Goal: Task Accomplishment & Management: Complete application form

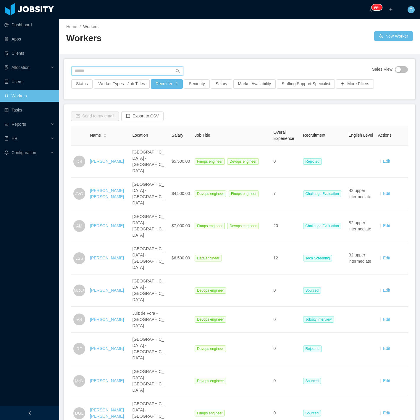
click at [81, 70] on input "text" at bounding box center [127, 70] width 112 height 9
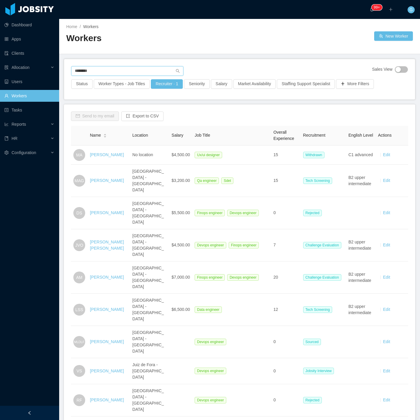
type input "********"
click at [119, 67] on input "********" at bounding box center [127, 70] width 112 height 9
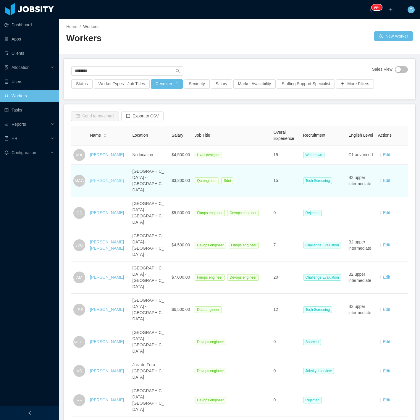
click at [101, 178] on link "Mauricio Aviles Gutierrez" at bounding box center [107, 180] width 34 height 5
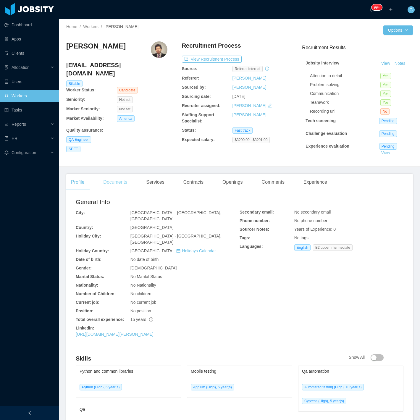
click at [114, 181] on div "Documents" at bounding box center [114, 182] width 33 height 17
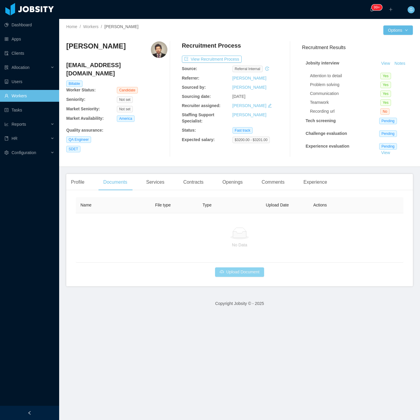
click at [253, 273] on button "Upload Document" at bounding box center [239, 271] width 49 height 9
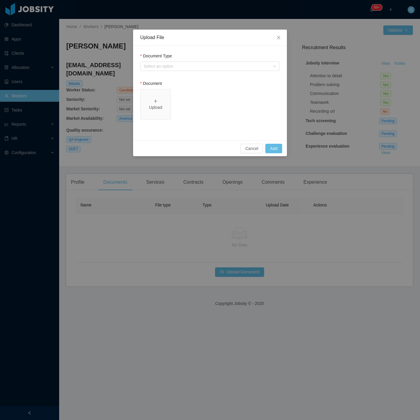
drag, startPoint x: 194, startPoint y: 75, endPoint x: 191, endPoint y: 74, distance: 3.8
click at [194, 75] on form "Document Type Select an option Document Upload" at bounding box center [209, 89] width 139 height 73
click at [183, 66] on div "Select an option" at bounding box center [207, 66] width 126 height 6
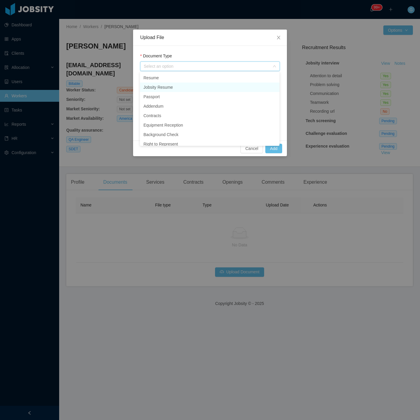
click at [166, 86] on li "Jobsity Resume" at bounding box center [209, 86] width 139 height 9
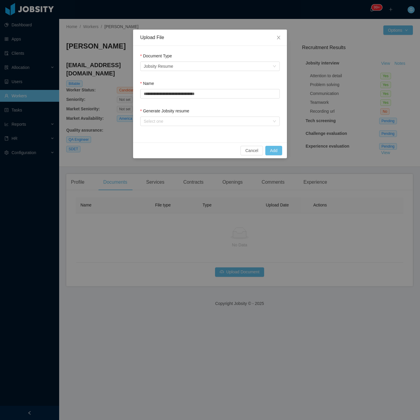
click at [146, 116] on div "Generate Jobsity resume" at bounding box center [209, 112] width 139 height 9
click at [155, 124] on div "Select one" at bounding box center [207, 121] width 126 height 6
click at [159, 135] on li "From Template" at bounding box center [209, 132] width 139 height 9
drag, startPoint x: 274, startPoint y: 149, endPoint x: 271, endPoint y: 149, distance: 3.0
click at [272, 149] on button "Add" at bounding box center [273, 150] width 17 height 9
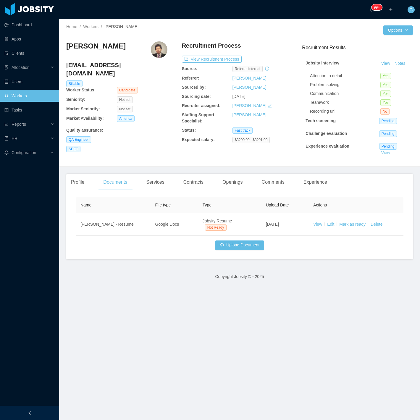
click at [98, 61] on h4 "mauri.tibo10@gmail.com" at bounding box center [116, 69] width 101 height 17
copy h4 "mauri.tibo10@gmail.com"
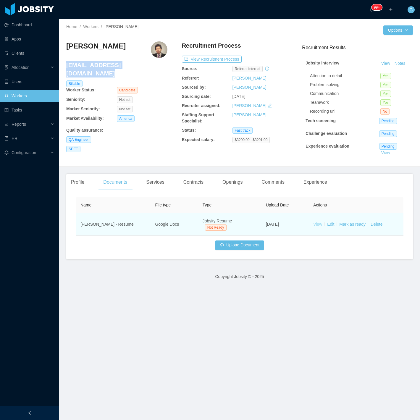
click at [314, 222] on link "View" at bounding box center [317, 224] width 9 height 5
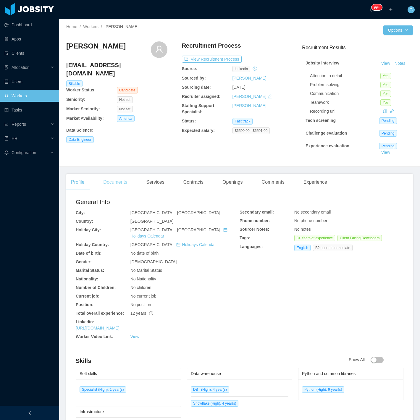
click at [111, 185] on div "Documents" at bounding box center [114, 182] width 33 height 17
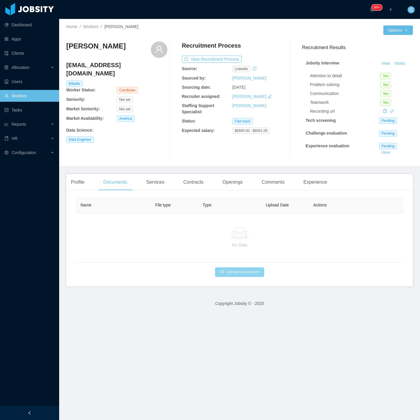
click at [219, 274] on button "Upload Document" at bounding box center [239, 271] width 49 height 9
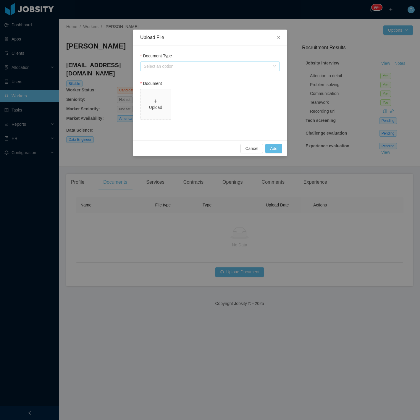
click at [172, 67] on div "Select an option" at bounding box center [207, 66] width 126 height 6
click at [160, 87] on li "Jobsity Resume" at bounding box center [209, 86] width 139 height 9
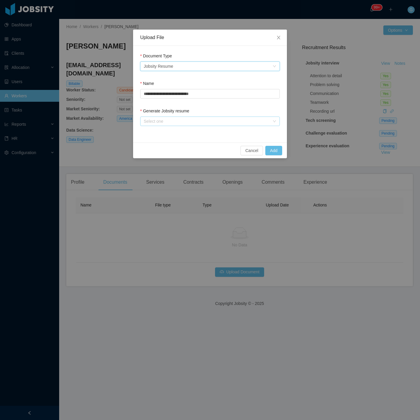
click at [164, 119] on div "Select one" at bounding box center [207, 121] width 126 height 6
click at [155, 135] on li "From Template" at bounding box center [209, 132] width 139 height 9
click at [272, 152] on button "Add" at bounding box center [273, 150] width 17 height 9
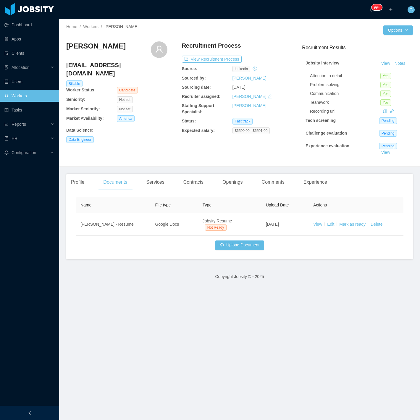
click at [105, 67] on h4 "[EMAIL_ADDRESS][DOMAIN_NAME]" at bounding box center [116, 69] width 101 height 17
drag, startPoint x: 105, startPoint y: 67, endPoint x: 95, endPoint y: 64, distance: 10.9
click at [95, 64] on h4 "[EMAIL_ADDRESS][DOMAIN_NAME]" at bounding box center [116, 69] width 101 height 17
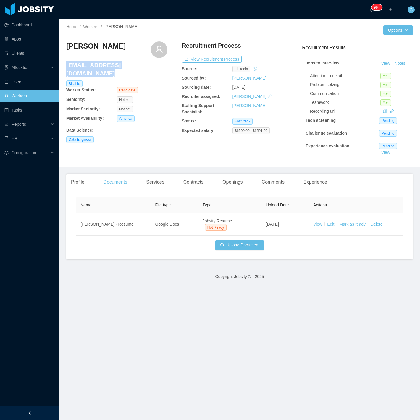
click at [95, 63] on h4 "[EMAIL_ADDRESS][DOMAIN_NAME]" at bounding box center [116, 69] width 101 height 17
copy h4 "[EMAIL_ADDRESS][DOMAIN_NAME]"
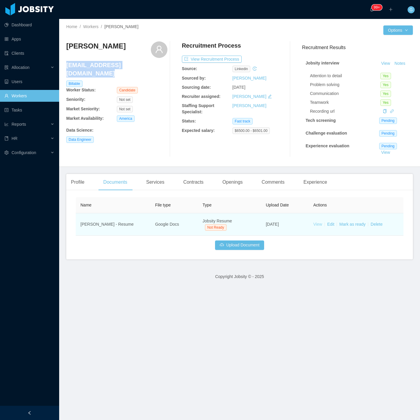
click at [318, 222] on link "View" at bounding box center [317, 224] width 9 height 5
